Goal: Communication & Community: Share content

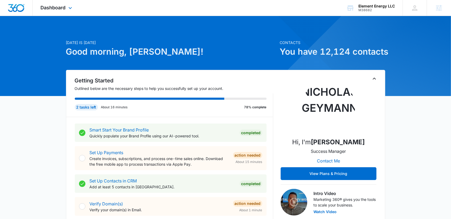
click at [64, 11] on div "Dashboard Apps Reputation Forms CRM Email Social Content Ads Intelligence Files…" at bounding box center [57, 8] width 49 height 16
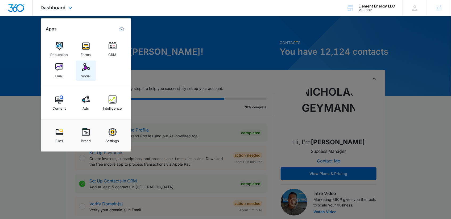
click at [89, 73] on div "Social" at bounding box center [86, 74] width 10 height 7
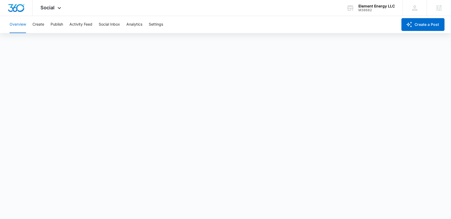
scroll to position [1, 0]
click at [60, 25] on button "Publish" at bounding box center [57, 24] width 13 height 17
click at [43, 26] on button "Create" at bounding box center [38, 24] width 12 height 17
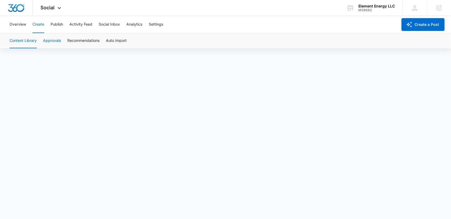
click at [56, 41] on button "Approvals" at bounding box center [52, 40] width 18 height 15
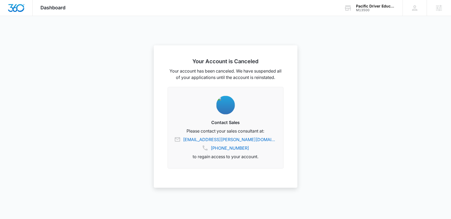
click at [309, 95] on div at bounding box center [225, 109] width 451 height 219
click at [368, 7] on div "Pacific Driver Education" at bounding box center [375, 6] width 39 height 4
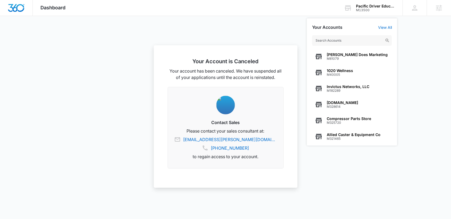
click at [426, 76] on div at bounding box center [225, 109] width 451 height 219
